Goal: Information Seeking & Learning: Learn about a topic

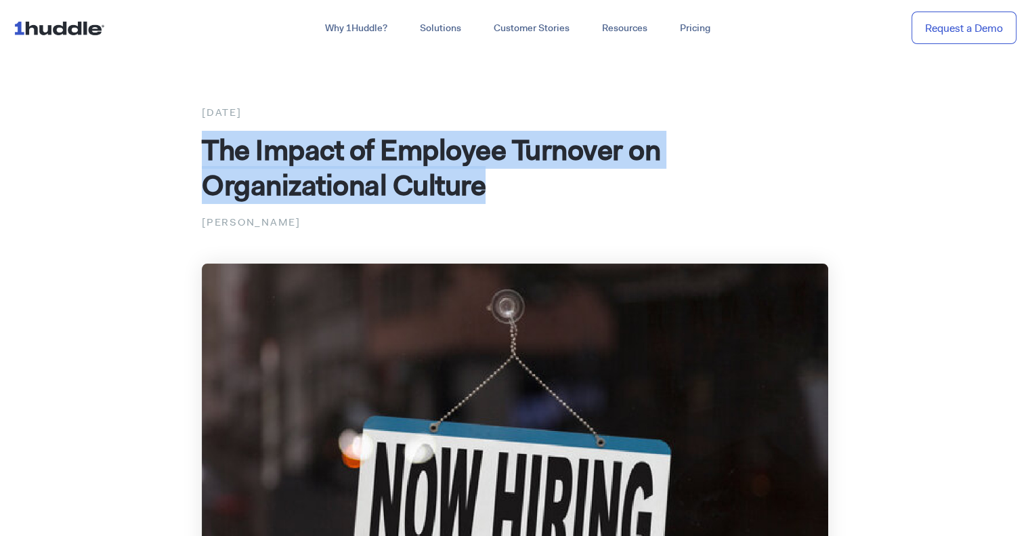
drag, startPoint x: 198, startPoint y: 154, endPoint x: 494, endPoint y: 181, distance: 296.5
copy span "The Impact of Employee Turnover on Organizational Culture"
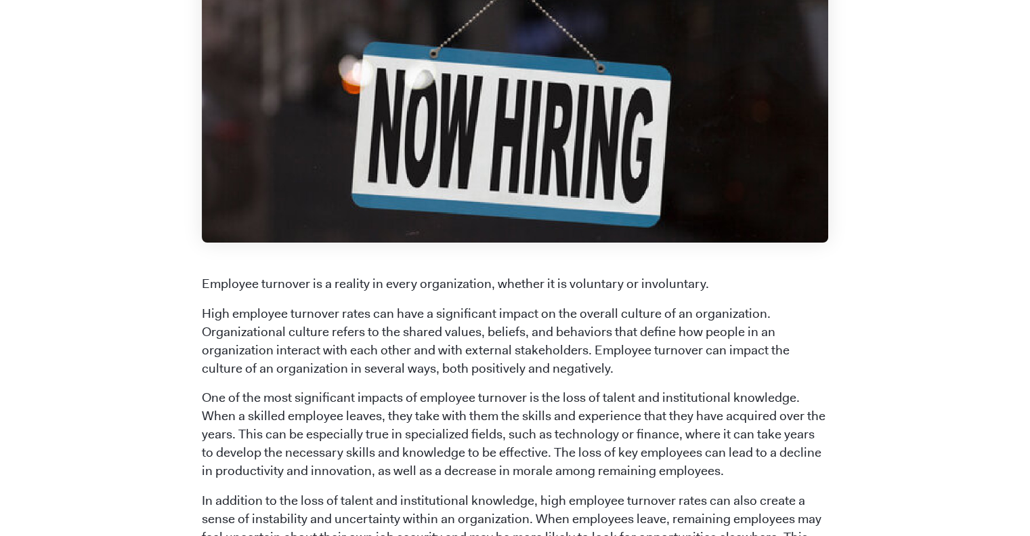
scroll to position [564, 0]
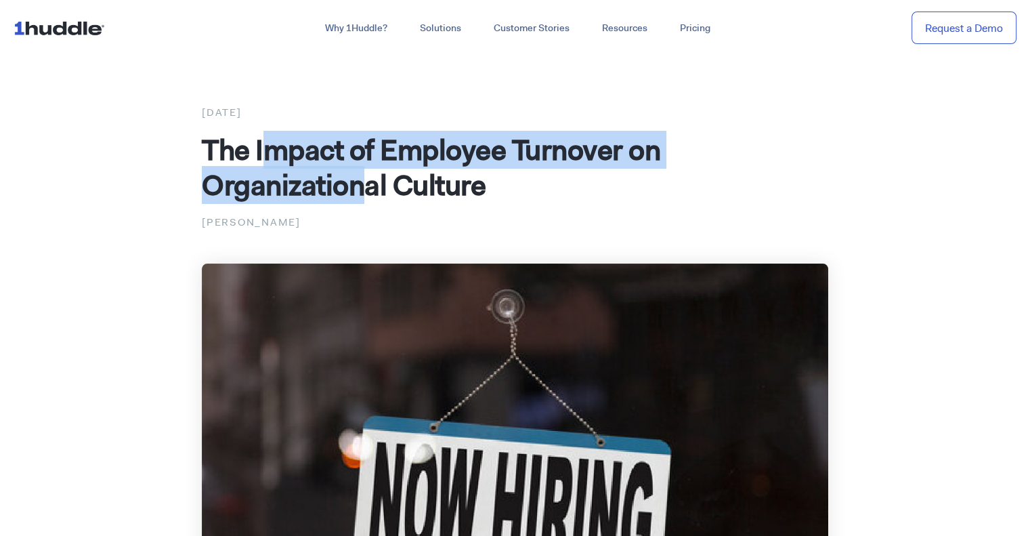
drag, startPoint x: 317, startPoint y: 170, endPoint x: 366, endPoint y: 179, distance: 49.6
click at [366, 179] on span "The Impact of Employee Turnover on Organizational Culture" at bounding box center [431, 167] width 459 height 73
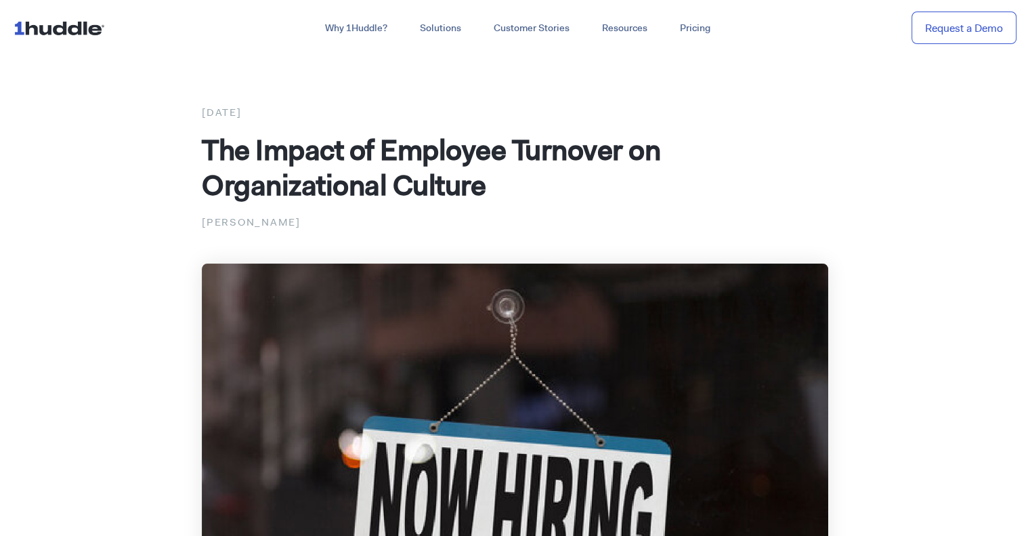
click at [203, 148] on span "The Impact of Employee Turnover on Organizational Culture" at bounding box center [431, 167] width 459 height 73
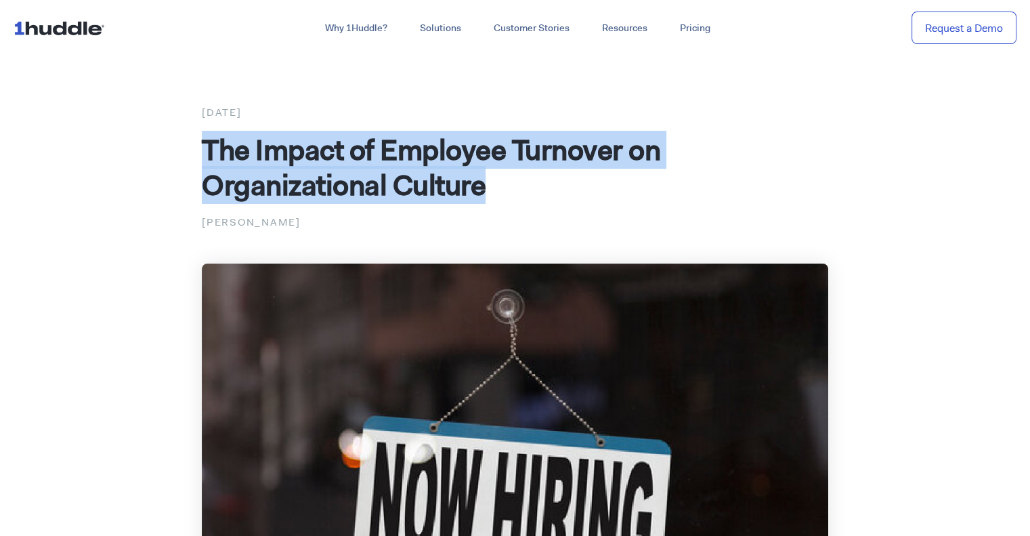
drag, startPoint x: 209, startPoint y: 148, endPoint x: 504, endPoint y: 197, distance: 299.3
click at [504, 197] on h1 "The Impact of Employee Turnover on Organizational Culture" at bounding box center [515, 167] width 627 height 70
